Goal: Check status: Check status

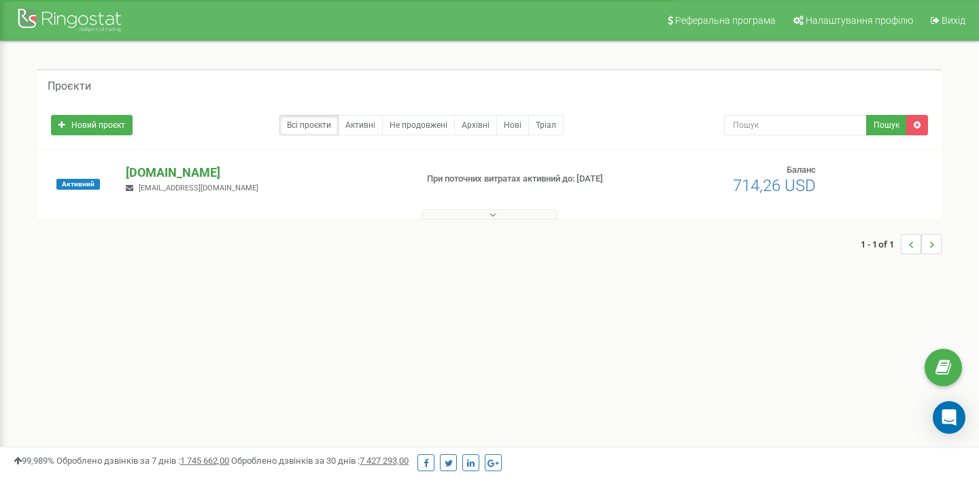
click at [173, 173] on p "[DOMAIN_NAME]" at bounding box center [265, 173] width 279 height 18
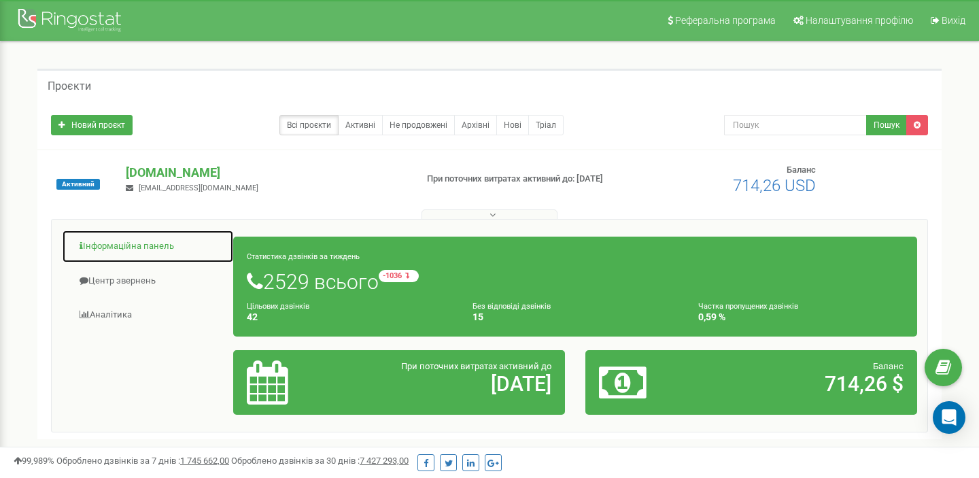
click at [138, 243] on link "Інформаційна панель" at bounding box center [148, 246] width 172 height 33
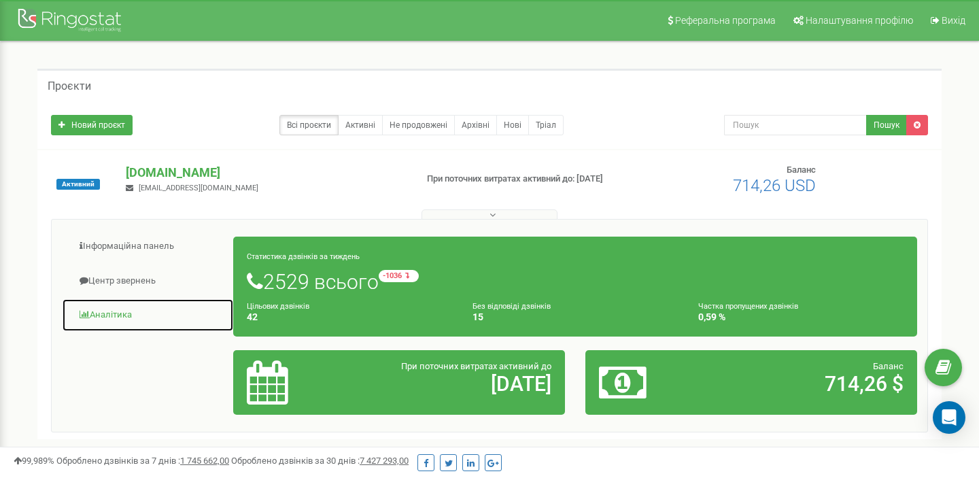
click at [112, 309] on link "Аналiтика" at bounding box center [148, 315] width 172 height 33
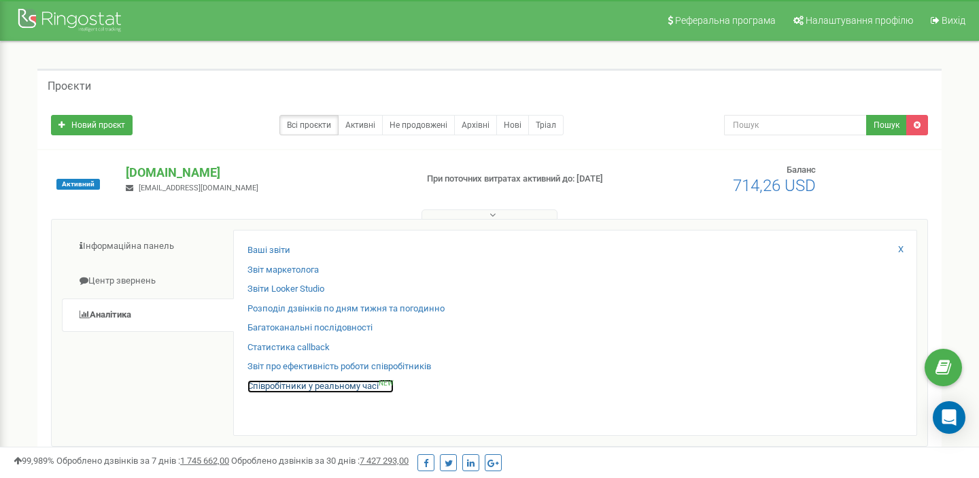
click at [343, 383] on link "Співробітники у реальному часі NEW" at bounding box center [321, 386] width 146 height 13
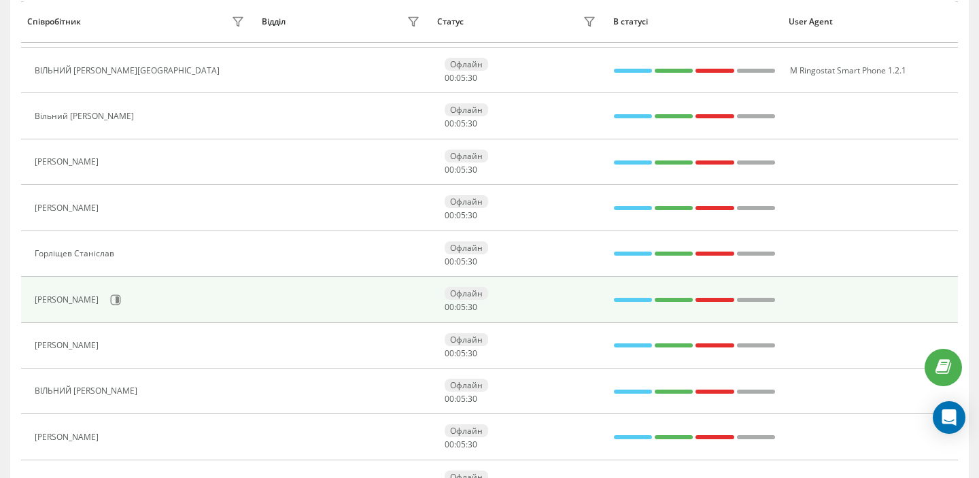
scroll to position [682, 0]
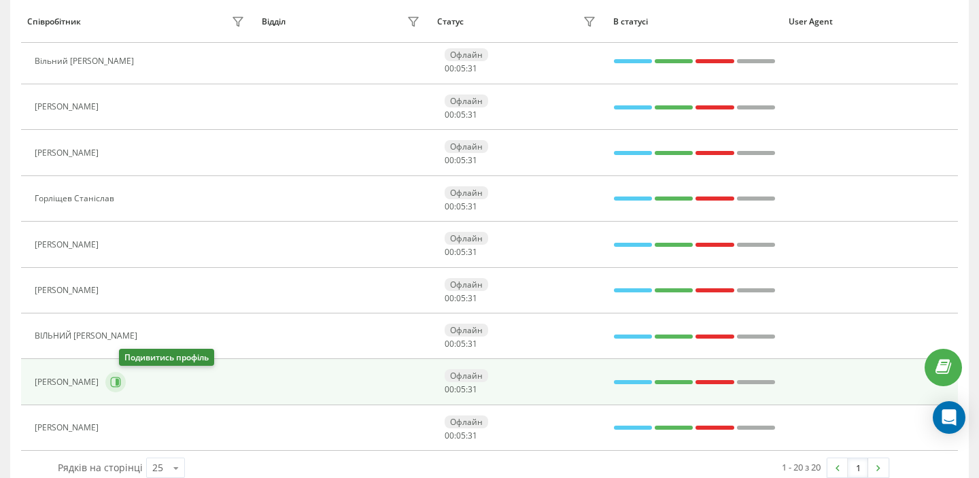
click at [121, 381] on icon at bounding box center [115, 382] width 11 height 11
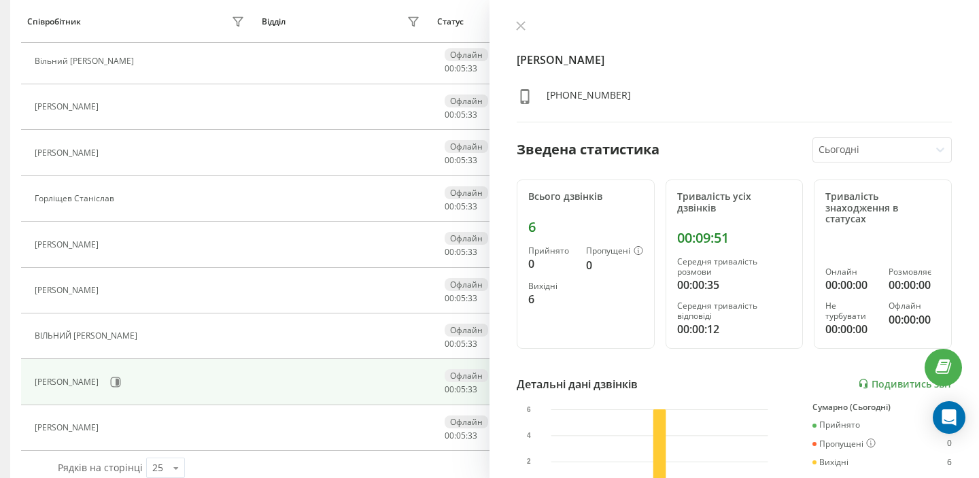
click at [63, 373] on div "[PERSON_NAME] [PERSON_NAME]" at bounding box center [142, 382] width 214 height 23
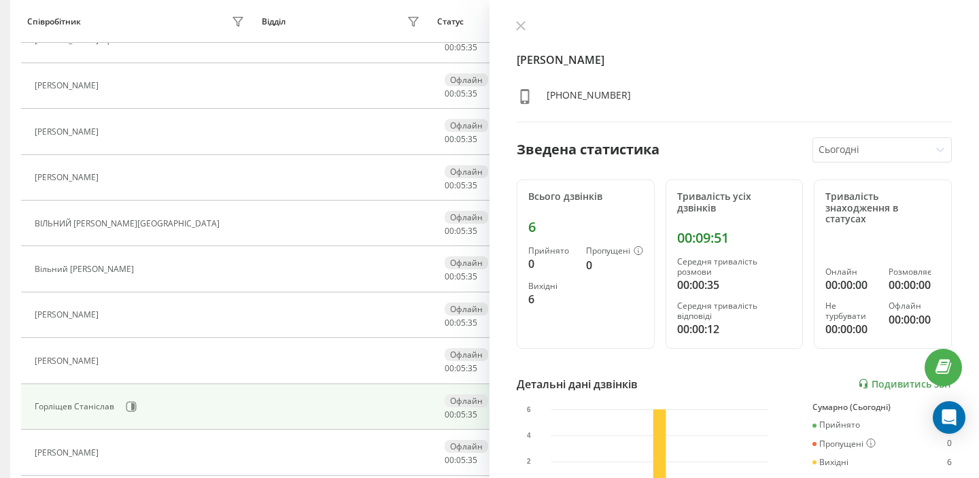
scroll to position [4, 0]
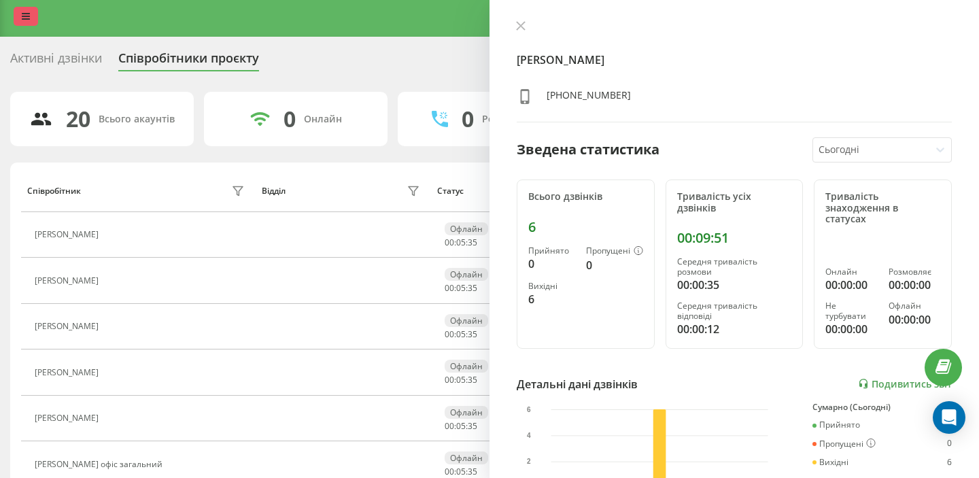
click at [25, 14] on icon at bounding box center [26, 17] width 8 height 10
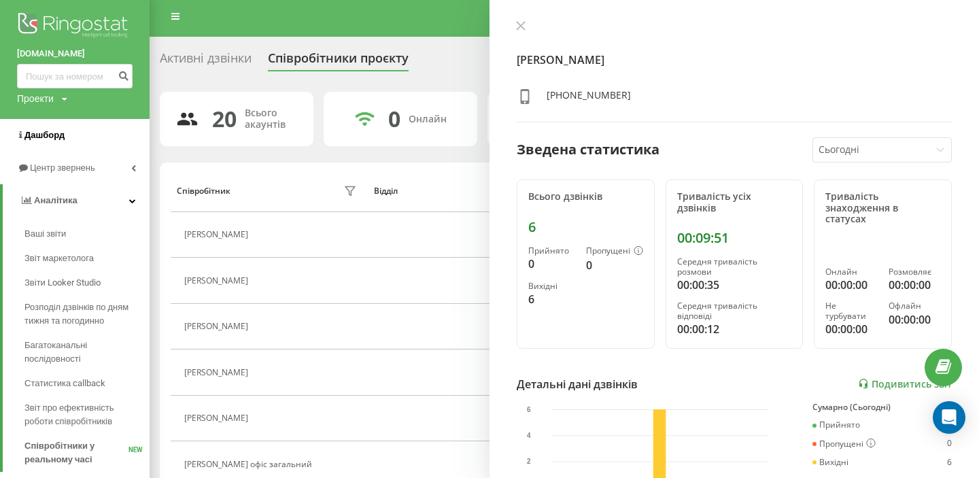
click at [25, 138] on span "Дашборд" at bounding box center [44, 135] width 40 height 10
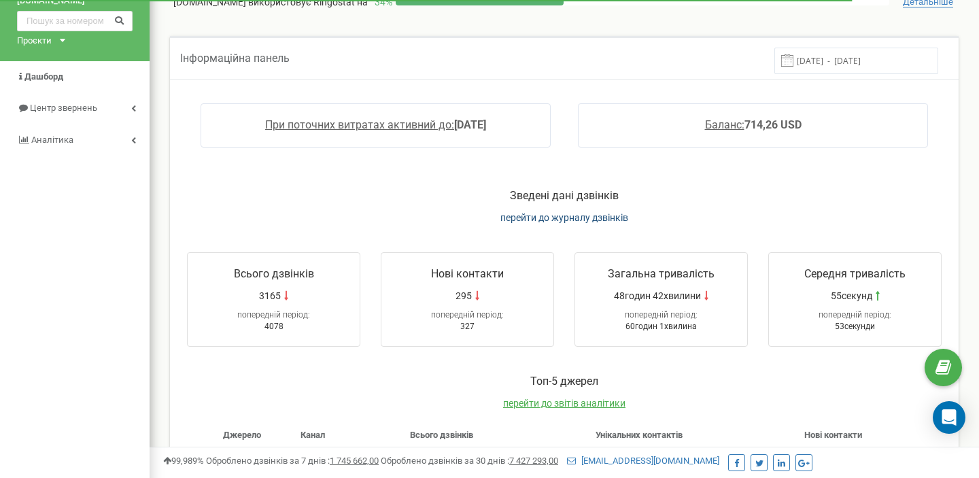
scroll to position [66, 0]
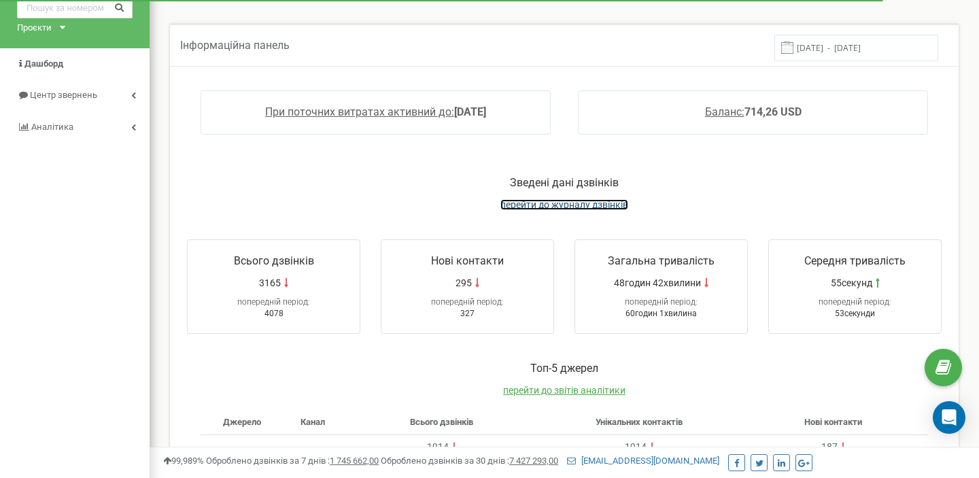
click at [549, 203] on span "перейти до журналу дзвінків" at bounding box center [564, 204] width 128 height 11
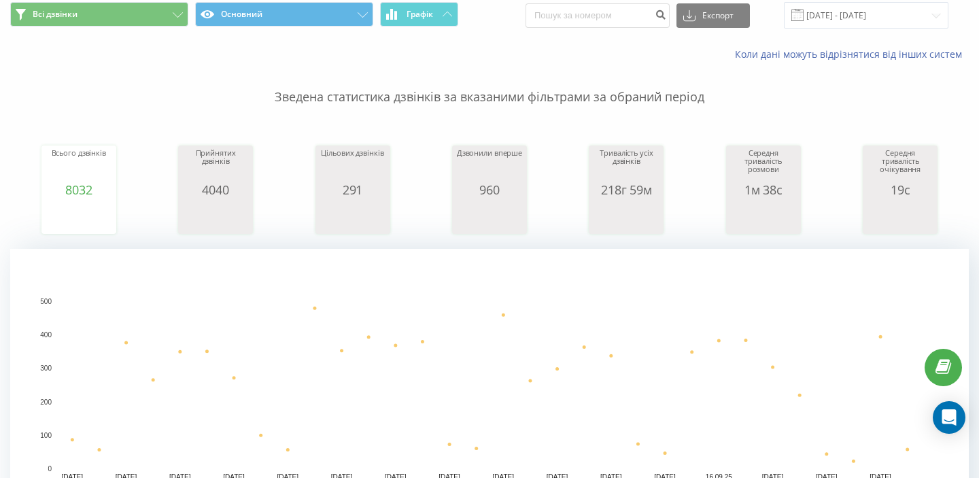
scroll to position [32, 0]
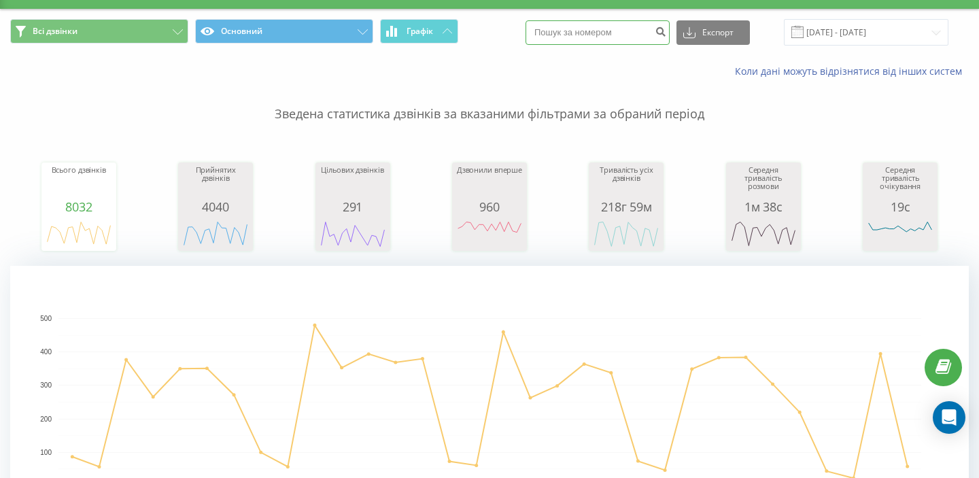
click at [573, 39] on input at bounding box center [598, 32] width 144 height 24
type input "0504004680"
click at [666, 33] on icon "submit" at bounding box center [661, 30] width 12 height 8
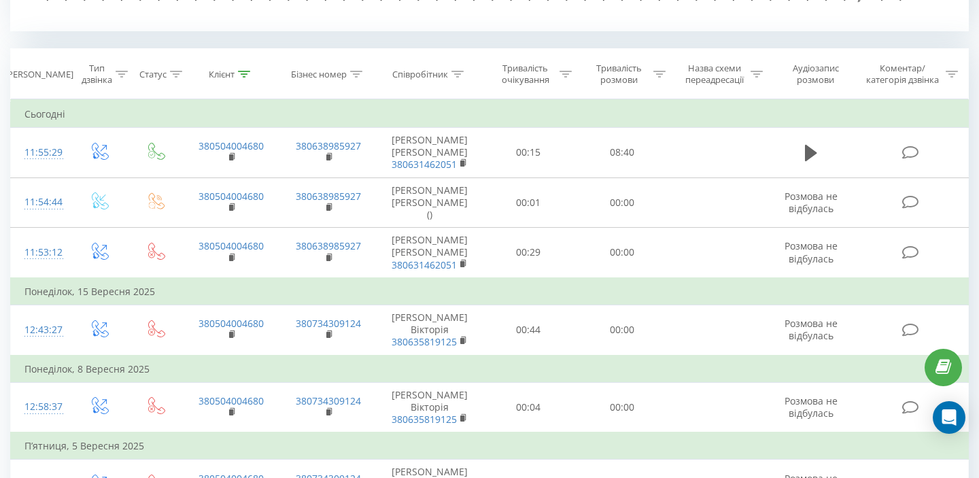
scroll to position [537, 0]
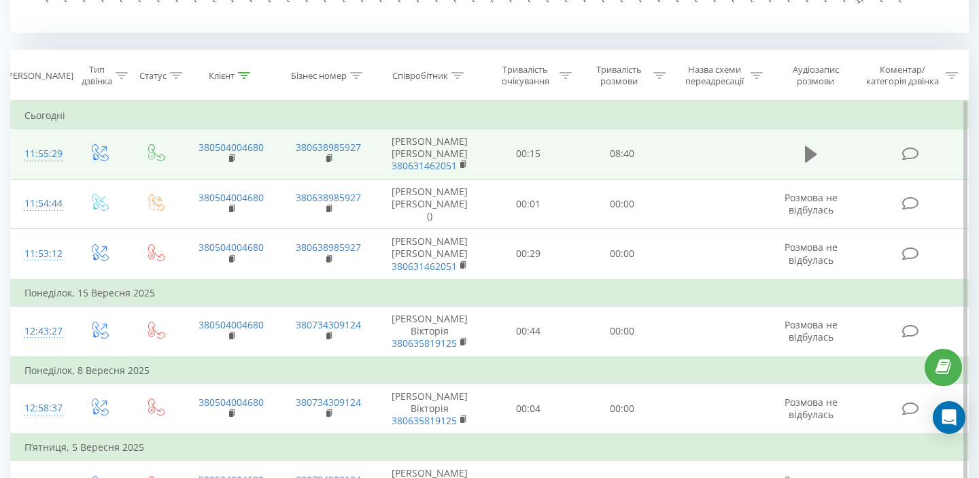
click at [814, 154] on icon at bounding box center [811, 154] width 12 height 16
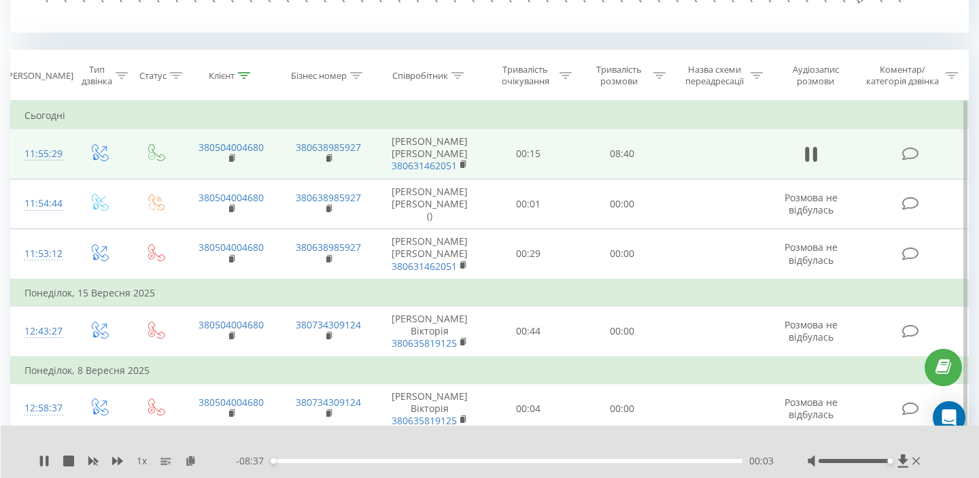
drag, startPoint x: 854, startPoint y: 460, endPoint x: 895, endPoint y: 462, distance: 40.8
click at [895, 462] on div at bounding box center [866, 461] width 116 height 14
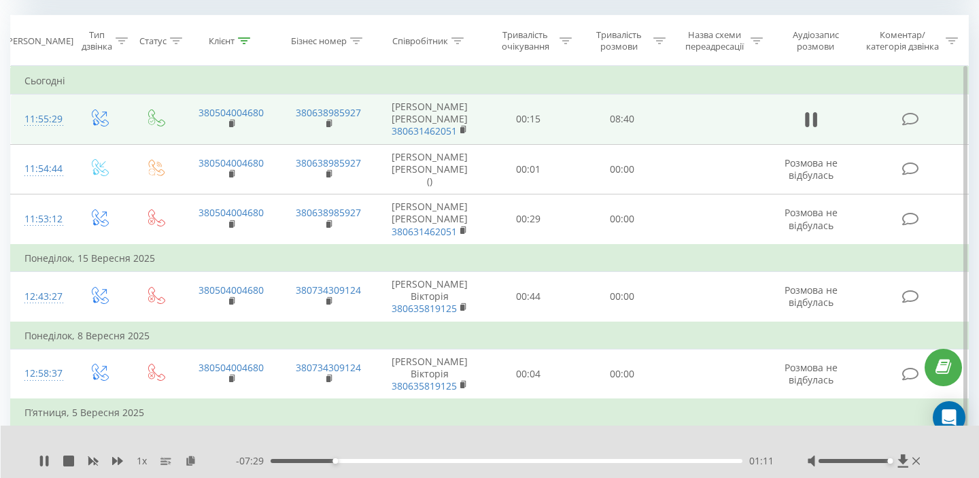
scroll to position [569, 0]
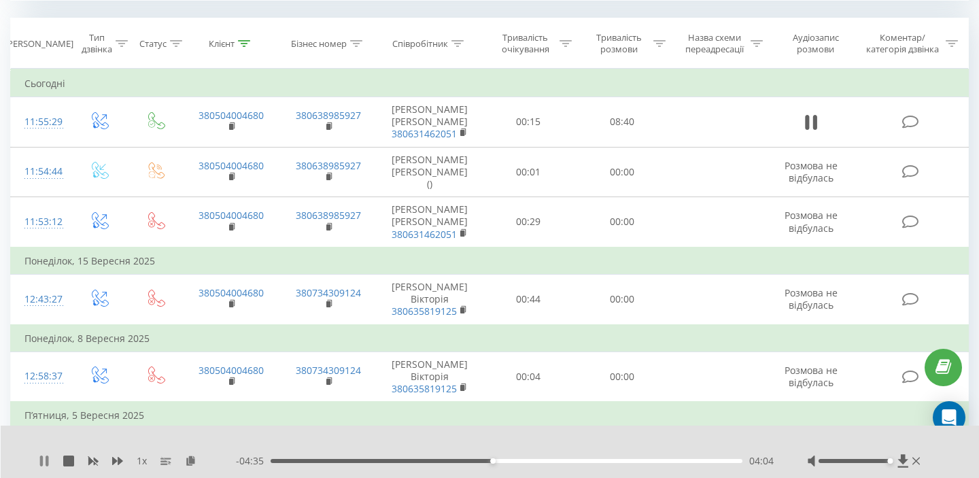
click at [49, 460] on icon at bounding box center [44, 461] width 11 height 11
